Goal: Find contact information: Find contact information

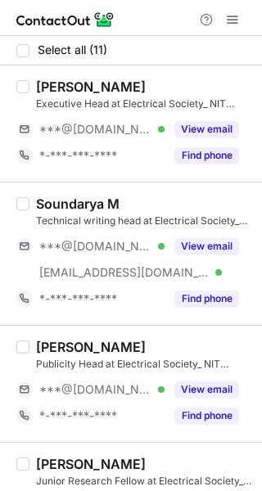
click at [53, 79] on div "[PERSON_NAME]" at bounding box center [91, 87] width 110 height 16
copy div "[PERSON_NAME]"
click at [56, 203] on div "Soundarya M" at bounding box center [77, 203] width 83 height 16
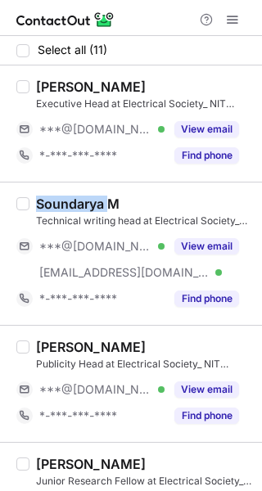
click at [56, 203] on div "Soundarya M" at bounding box center [77, 203] width 83 height 16
copy div "Soundarya"
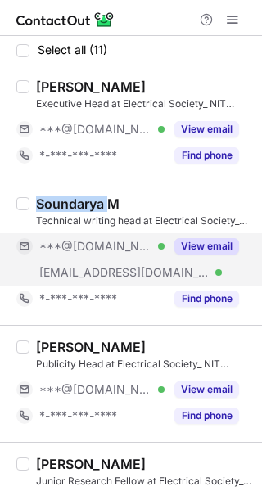
click at [212, 251] on button "View email" at bounding box center [206, 246] width 65 height 16
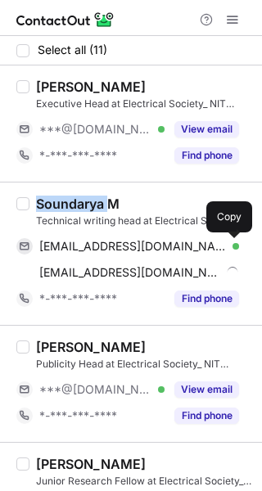
click at [230, 247] on span at bounding box center [230, 246] width 13 height 13
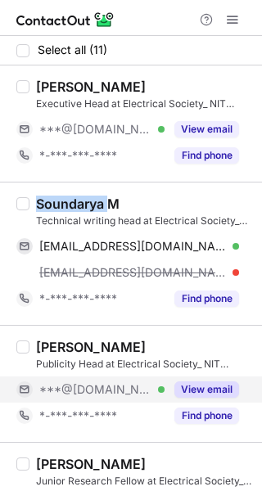
drag, startPoint x: 207, startPoint y: 393, endPoint x: 186, endPoint y: 388, distance: 21.2
click at [207, 393] on button "View email" at bounding box center [206, 389] width 65 height 16
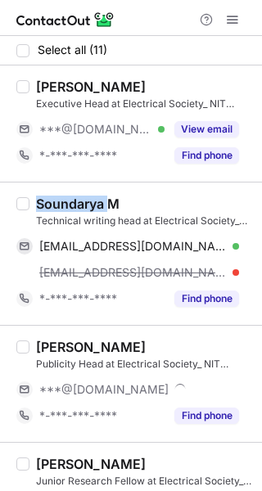
click at [49, 338] on div "[PERSON_NAME] Publicity Head at Electrical Society_ NIT MIZORAM ***@[DOMAIN_NAM…" at bounding box center [131, 383] width 262 height 117
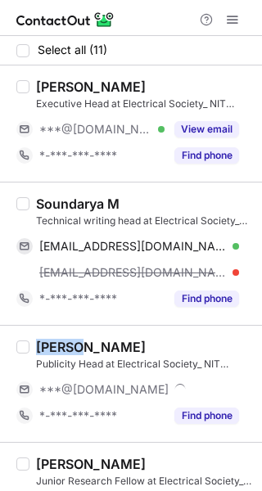
click at [49, 338] on div "[PERSON_NAME] Publicity Head at Electrical Society_ NIT MIZORAM ***@[DOMAIN_NAM…" at bounding box center [131, 383] width 262 height 117
copy div "Rajiv"
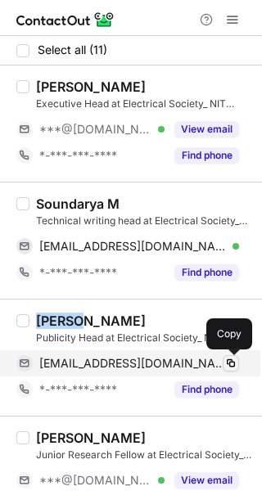
click at [233, 363] on span at bounding box center [230, 363] width 13 height 13
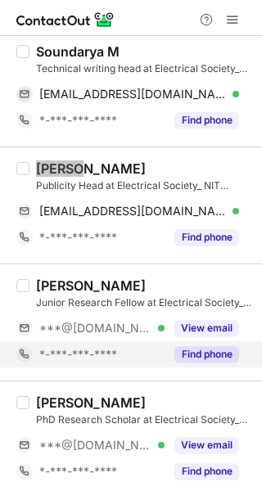
scroll to position [164, 0]
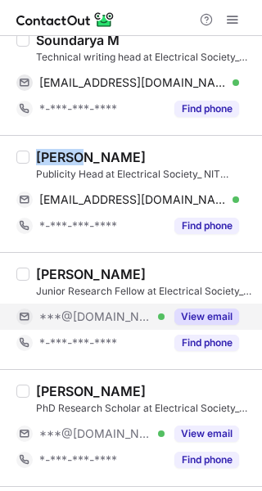
click at [211, 318] on button "View email" at bounding box center [206, 316] width 65 height 16
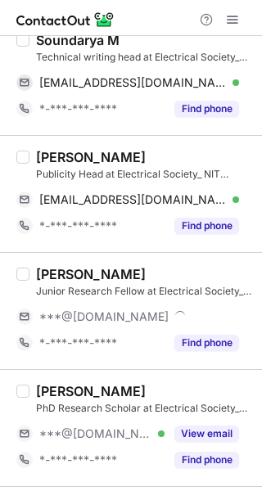
click at [67, 269] on div "[PERSON_NAME]" at bounding box center [91, 274] width 110 height 16
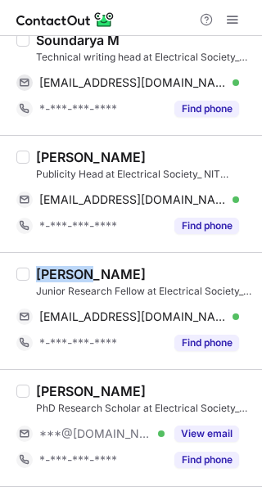
click at [67, 269] on div "[PERSON_NAME]" at bounding box center [91, 274] width 110 height 16
copy div "TUSHAR"
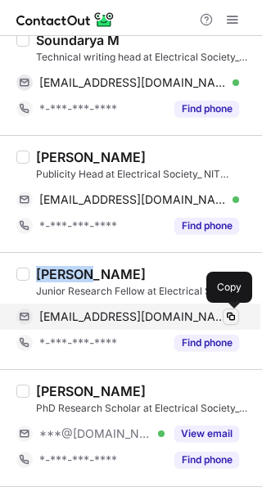
click at [238, 321] on button at bounding box center [230, 316] width 16 height 16
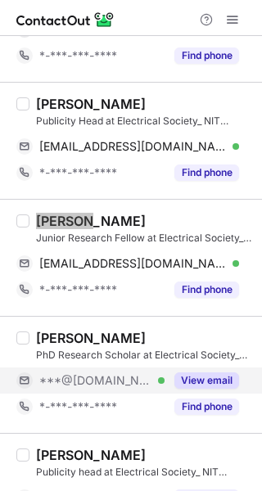
scroll to position [245, 0]
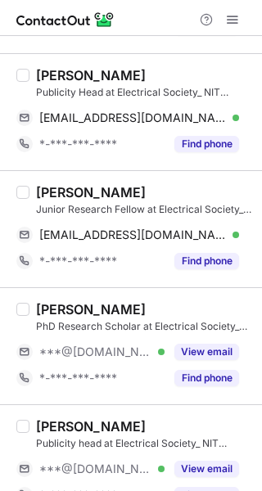
click at [64, 307] on div "[PERSON_NAME]" at bounding box center [91, 309] width 110 height 16
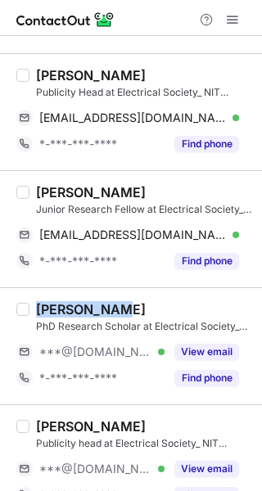
click at [64, 307] on div "[PERSON_NAME]" at bounding box center [91, 309] width 110 height 16
copy div "Chandersen"
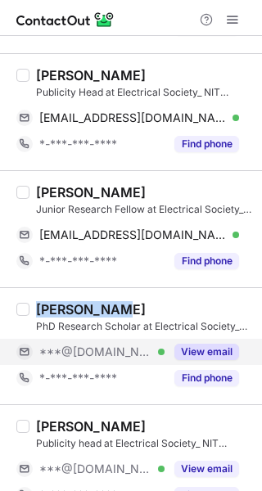
click at [222, 352] on button "View email" at bounding box center [206, 351] width 65 height 16
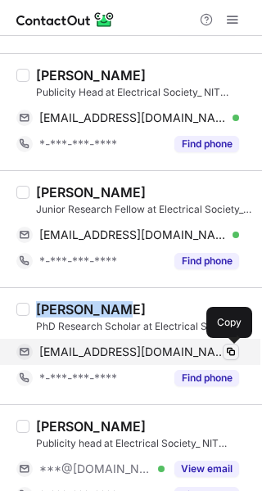
click at [230, 349] on span at bounding box center [230, 351] width 13 height 13
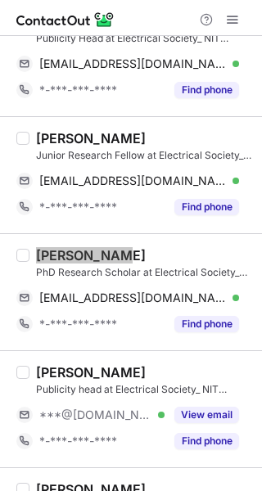
scroll to position [327, 0]
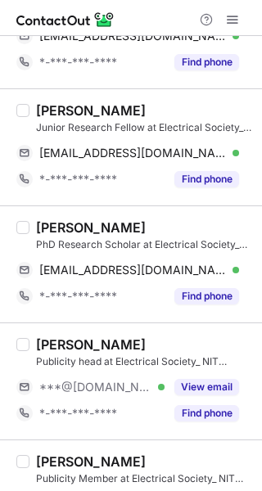
click at [64, 343] on div "[PERSON_NAME]" at bounding box center [91, 344] width 110 height 16
copy div "Rahul"
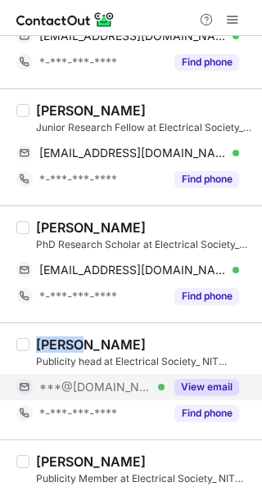
click at [222, 388] on button "View email" at bounding box center [206, 387] width 65 height 16
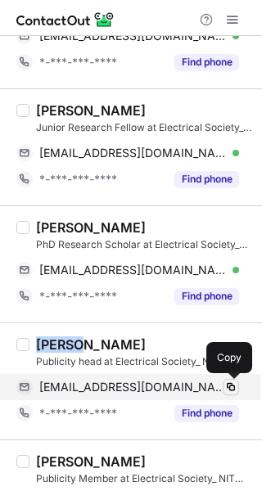
click at [231, 385] on span at bounding box center [230, 386] width 13 height 13
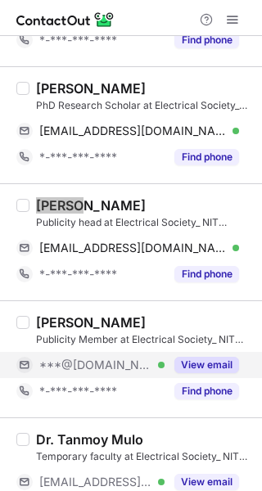
scroll to position [491, 0]
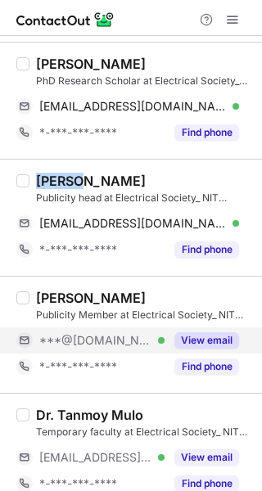
click at [206, 339] on button "View email" at bounding box center [206, 340] width 65 height 16
